Goal: Task Accomplishment & Management: Use online tool/utility

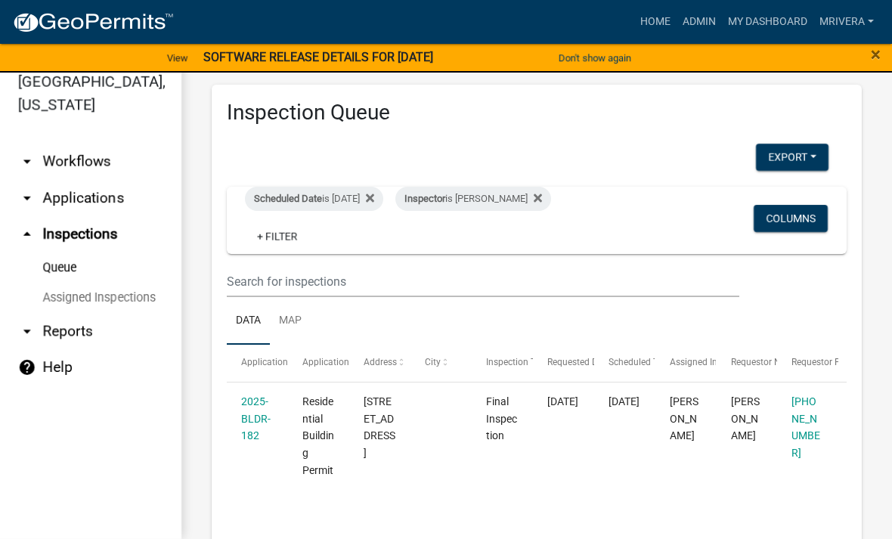
scroll to position [593, 0]
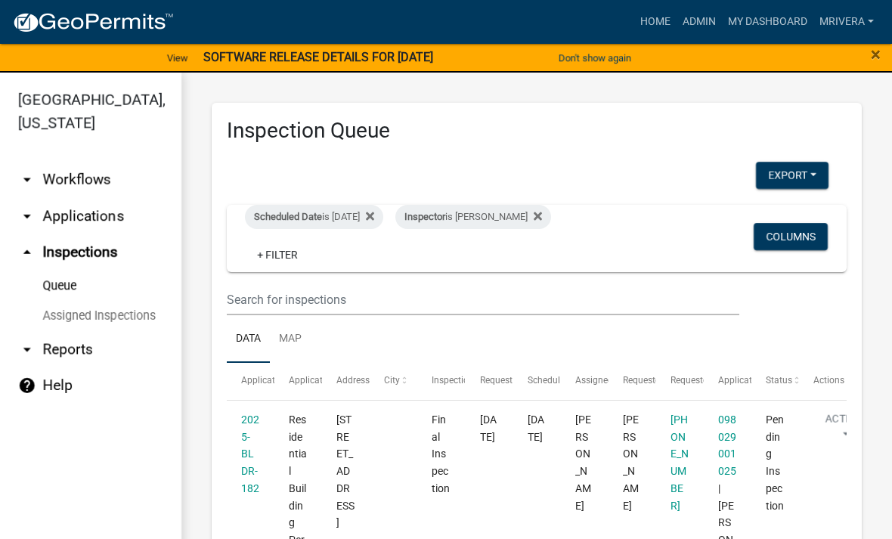
click at [517, 209] on div "Inspector is [PERSON_NAME]" at bounding box center [473, 217] width 156 height 24
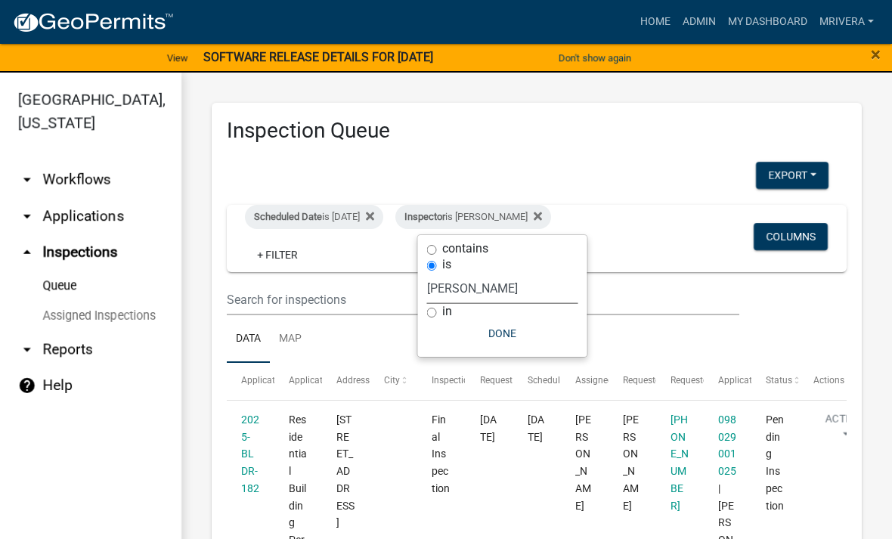
click at [531, 303] on select "Select an option None [PERSON_NAME] [PERSON_NAME] [PERSON_NAME] Quistan [PERSON…" at bounding box center [502, 288] width 151 height 31
select select "a0ea4169-8540-4a2c-b9f4-cf4c1ffdeb95"
click at [517, 329] on button "Done" at bounding box center [509, 333] width 151 height 27
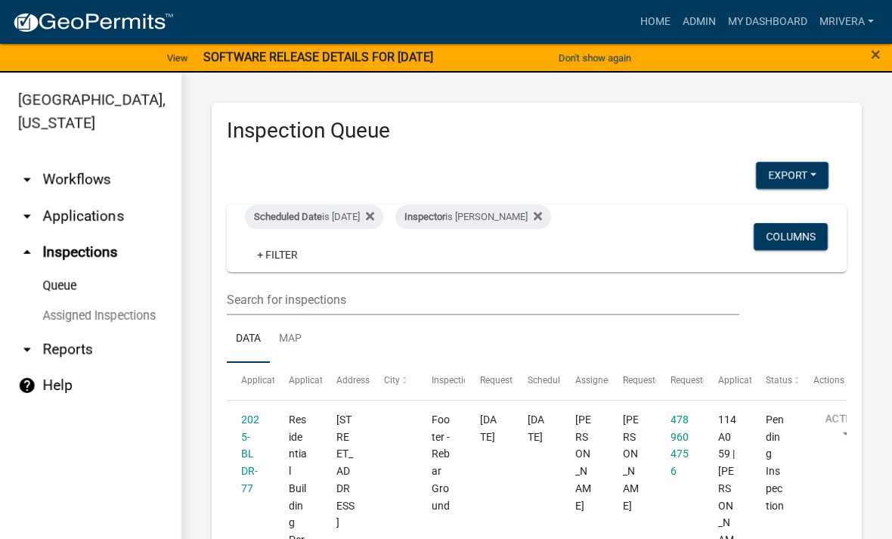
click at [531, 209] on div "Inspector is [PERSON_NAME]" at bounding box center [473, 217] width 156 height 24
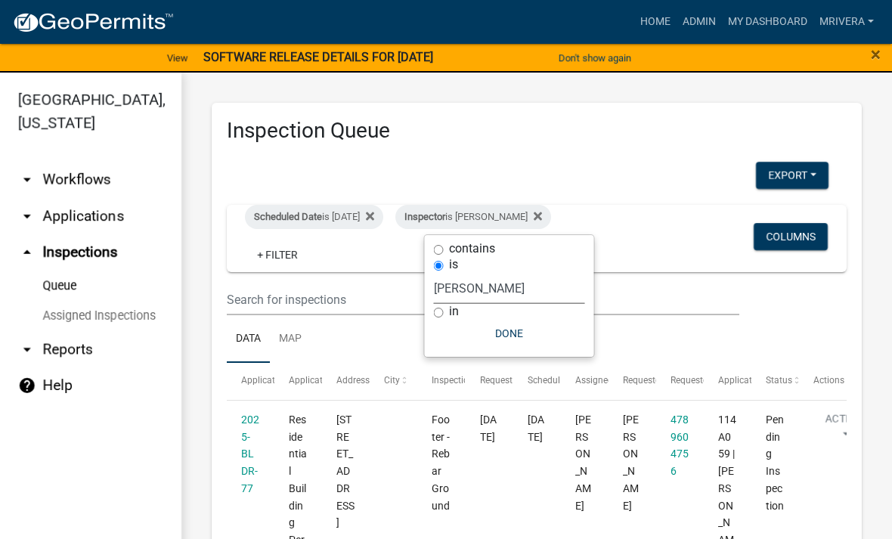
click at [540, 280] on select "Select an option None [PERSON_NAME] [PERSON_NAME] [PERSON_NAME] Quistan [PERSON…" at bounding box center [509, 288] width 151 height 31
select select "07642ab0-564c-47bb-824b-0ccf2da83593"
click at [512, 339] on button "Done" at bounding box center [502, 333] width 151 height 27
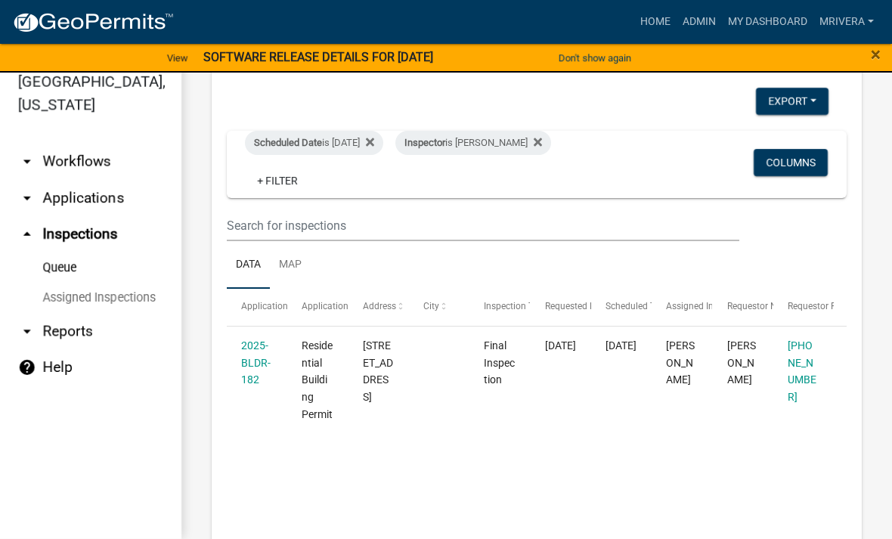
scroll to position [67, 0]
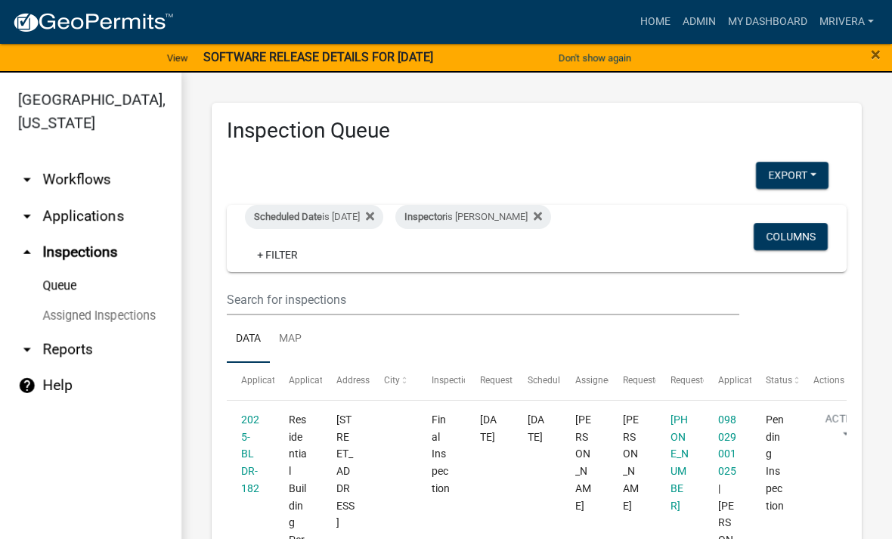
click at [522, 221] on div "Inspector is [PERSON_NAME]" at bounding box center [473, 217] width 156 height 24
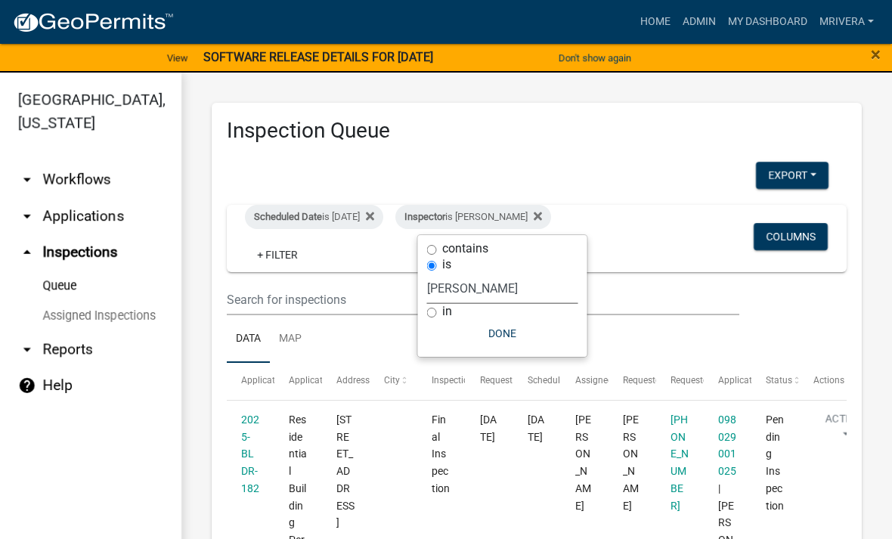
click at [513, 286] on select "Select an option None [PERSON_NAME] [PERSON_NAME] [PERSON_NAME] Quistan [PERSON…" at bounding box center [502, 288] width 151 height 31
select select "a0ea4169-8540-4a2c-b9f4-cf4c1ffdeb95"
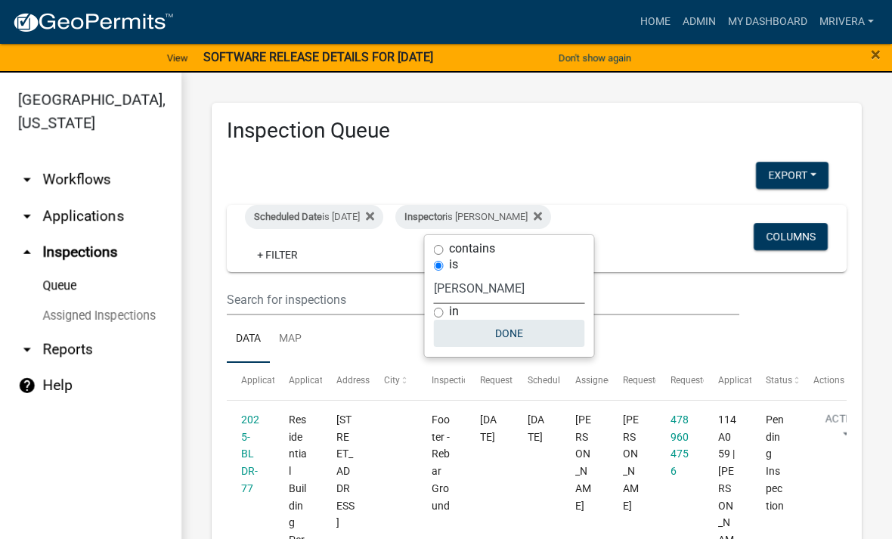
click at [523, 327] on button "Done" at bounding box center [509, 333] width 151 height 27
